Goal: Understand process/instructions

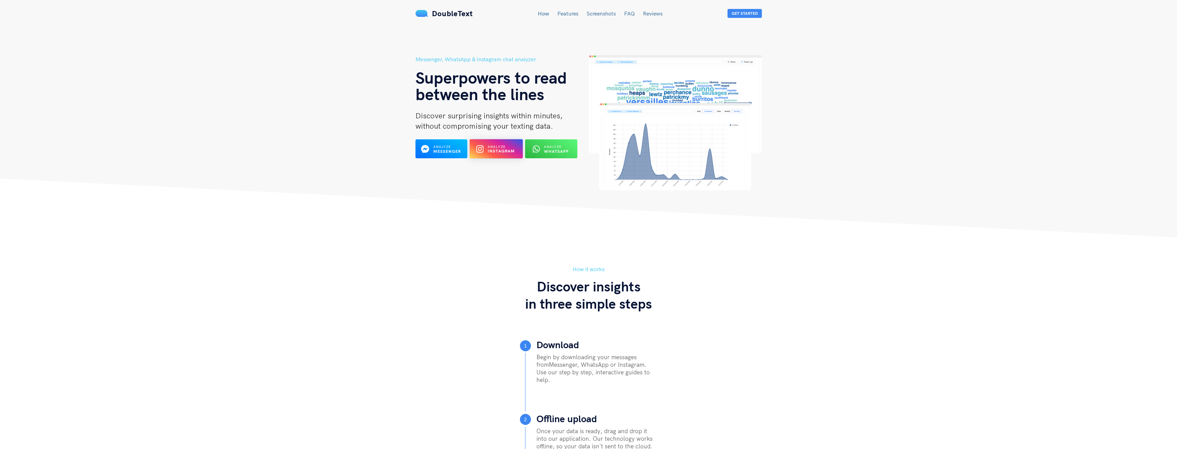
click at [500, 146] on span "Analyze" at bounding box center [497, 146] width 18 height 4
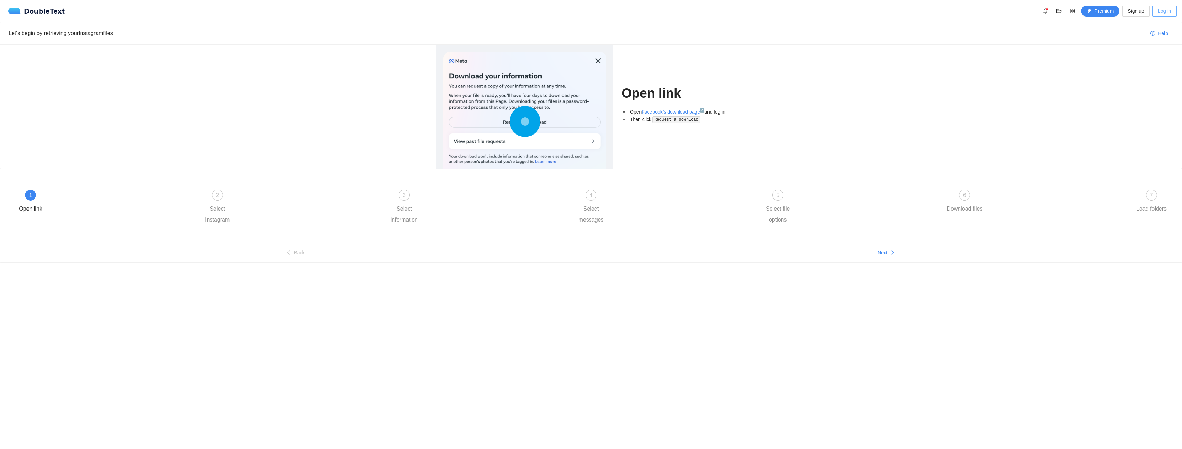
click at [1162, 9] on span "Log in" at bounding box center [1164, 11] width 13 height 8
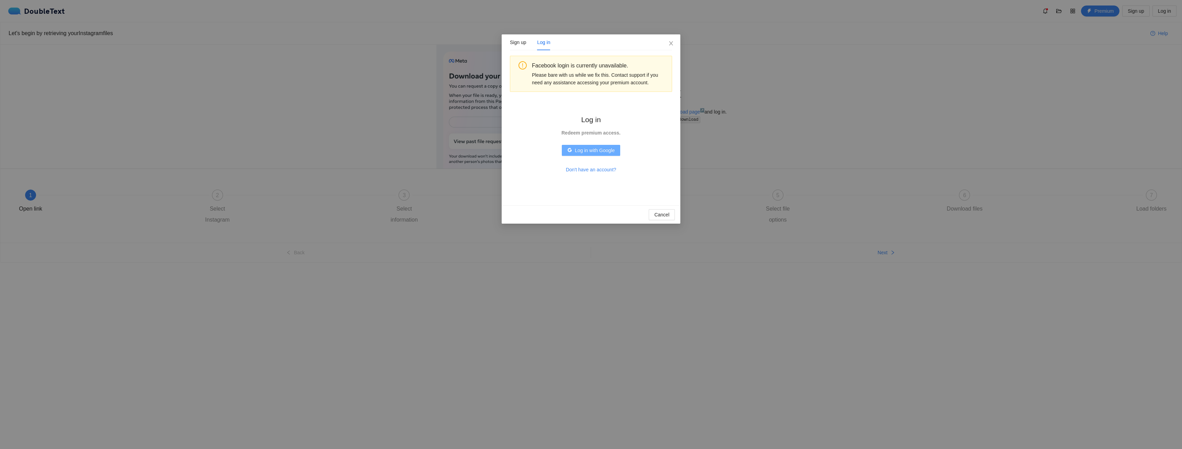
click at [601, 150] on span "Log in with Google" at bounding box center [595, 150] width 40 height 8
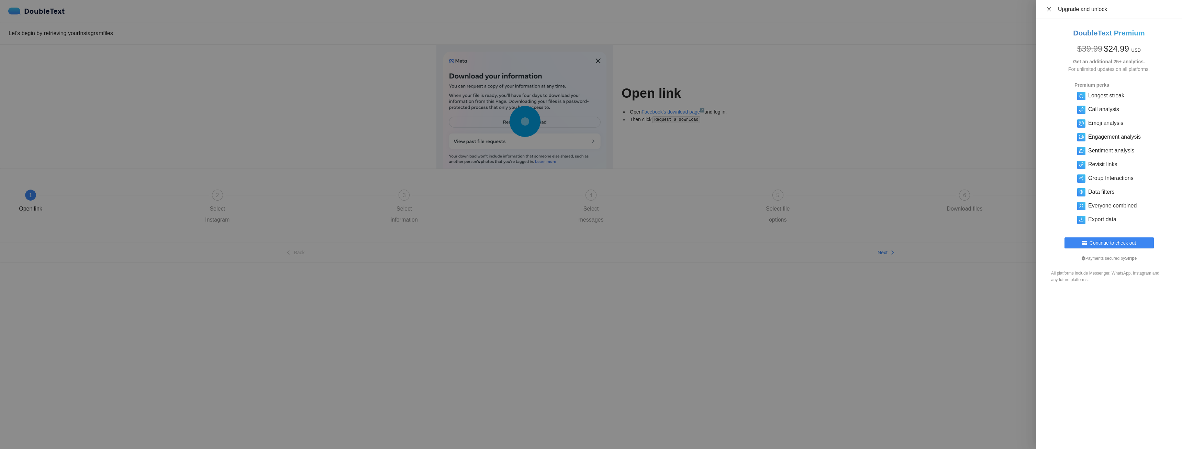
click at [1051, 7] on icon "close" at bounding box center [1049, 9] width 5 height 5
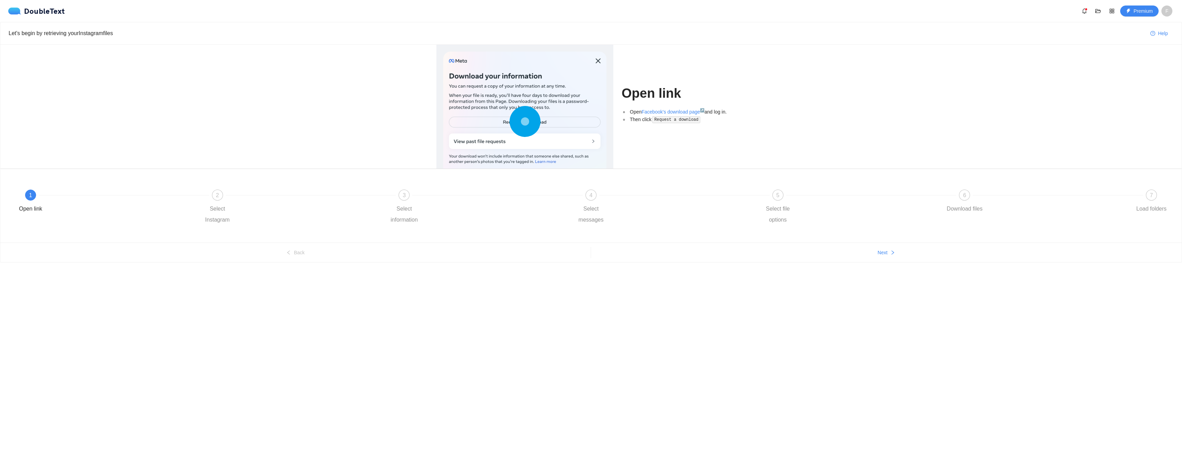
click at [559, 122] on div at bounding box center [524, 123] width 163 height 143
drag, startPoint x: 681, startPoint y: 121, endPoint x: 681, endPoint y: 115, distance: 5.5
click at [681, 117] on code "Request a download" at bounding box center [676, 119] width 48 height 7
click at [680, 112] on link "Facebook's download page ↗" at bounding box center [673, 111] width 63 height 5
